Goal: Information Seeking & Learning: Learn about a topic

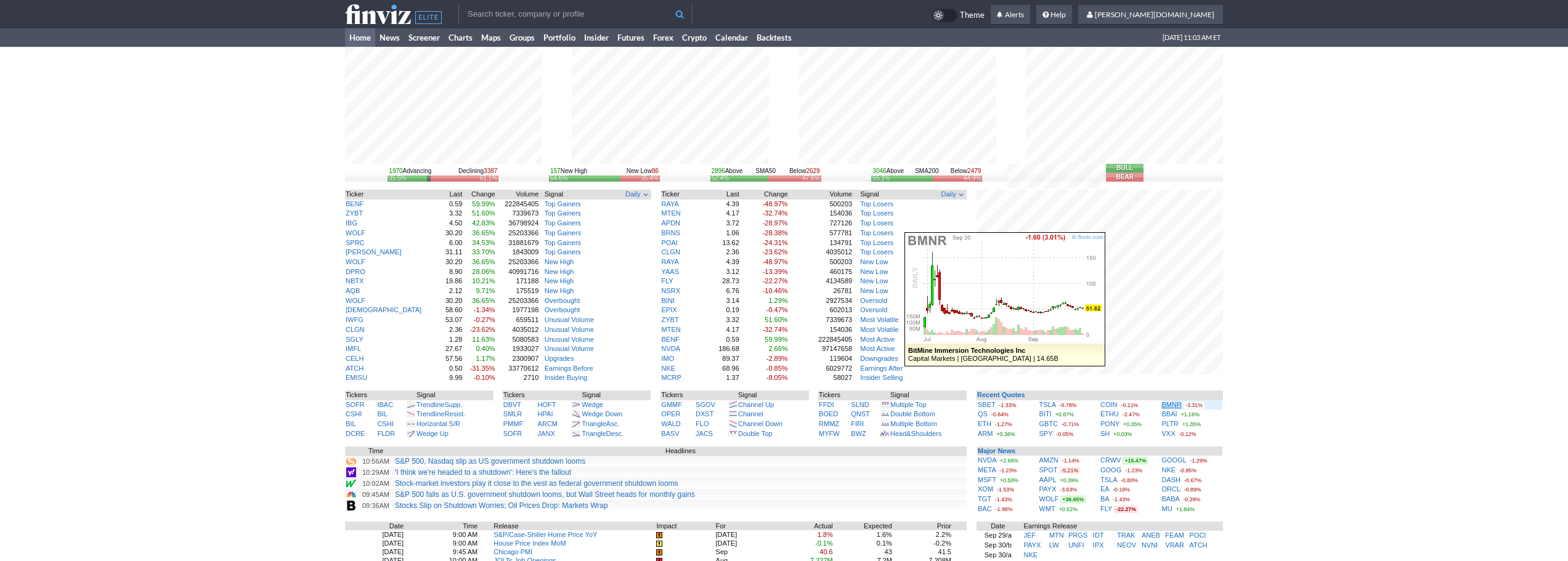
click at [1169, 401] on link "BMNR" at bounding box center [1172, 404] width 20 height 7
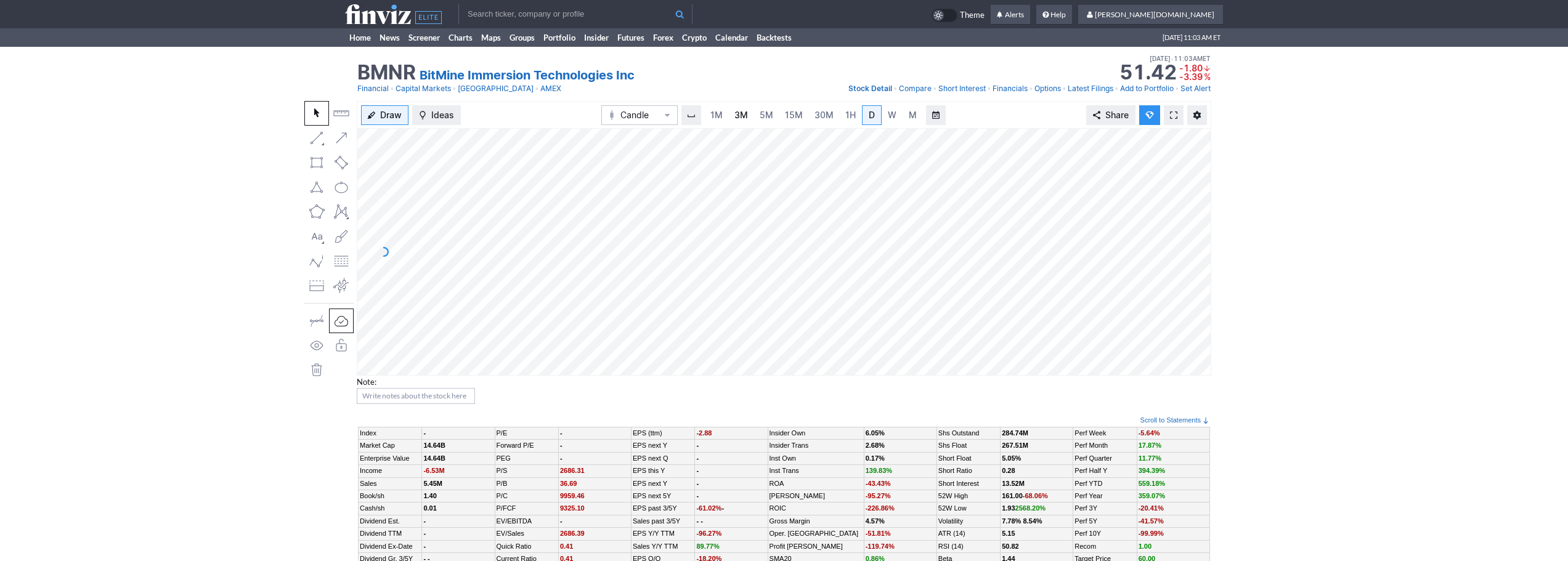
click at [745, 118] on span "3M" at bounding box center [740, 115] width 14 height 11
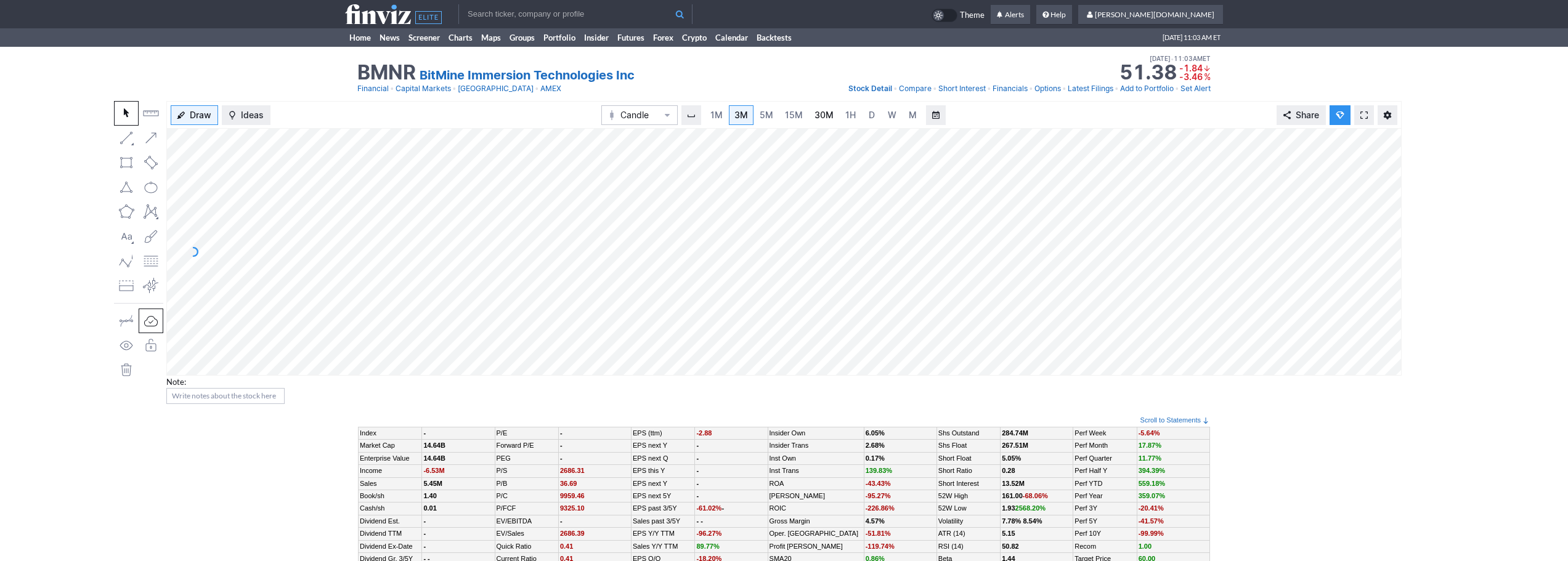
click at [834, 114] on link "30M" at bounding box center [824, 115] width 30 height 20
